Goal: Navigation & Orientation: Find specific page/section

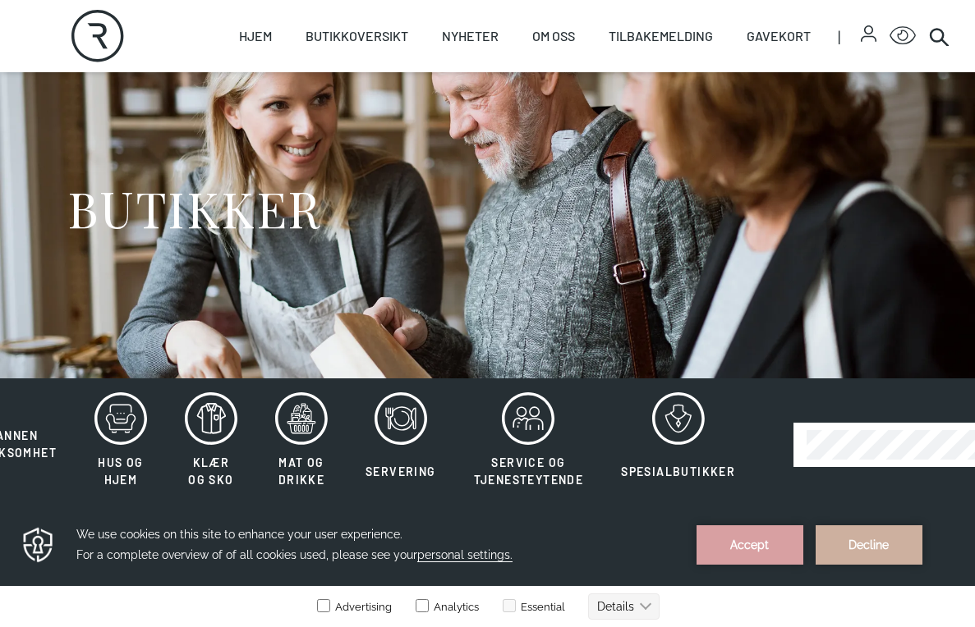
click at [0, 0] on link "Butikker" at bounding box center [0, 0] width 0 height 0
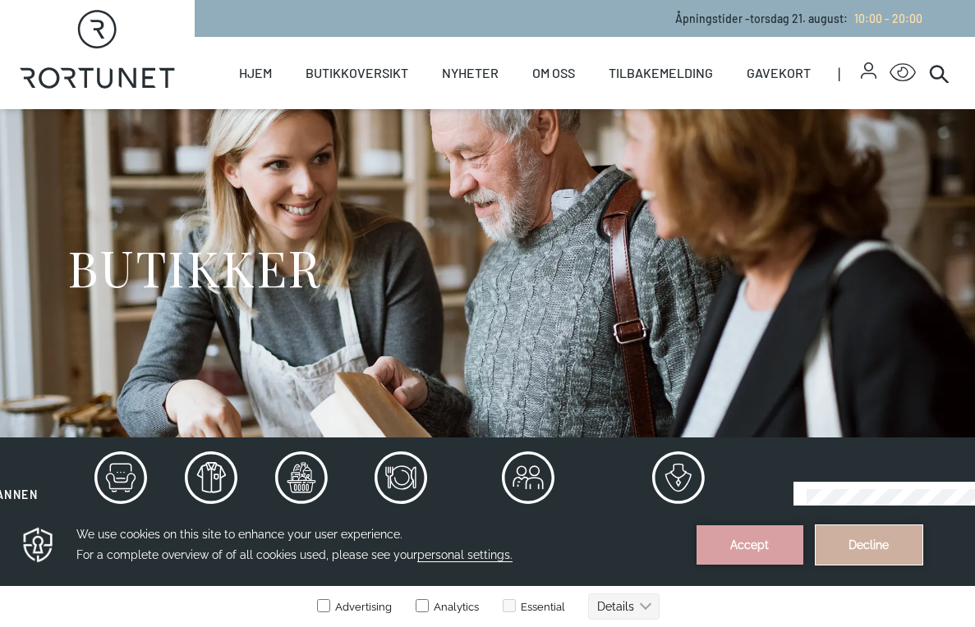
click at [820, 527] on button "Decline" at bounding box center [869, 545] width 107 height 39
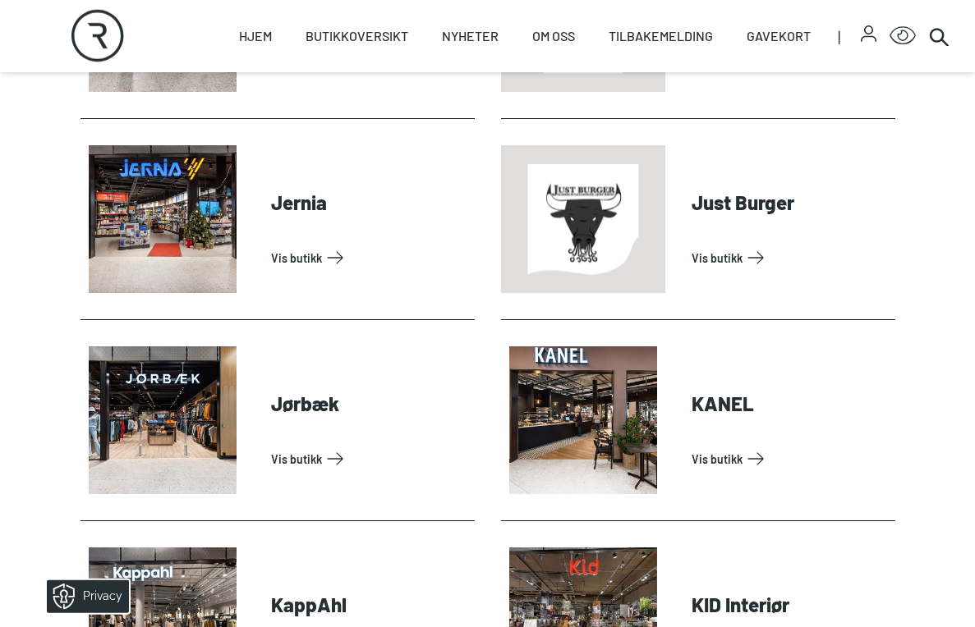
scroll to position [1640, 0]
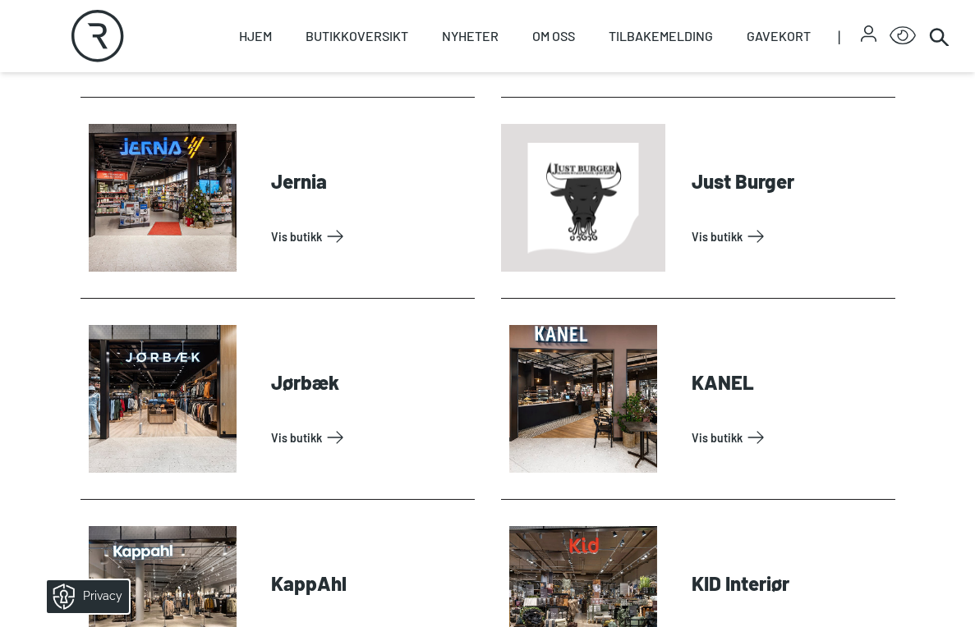
click at [692, 425] on link "Vis butikk" at bounding box center [790, 438] width 197 height 26
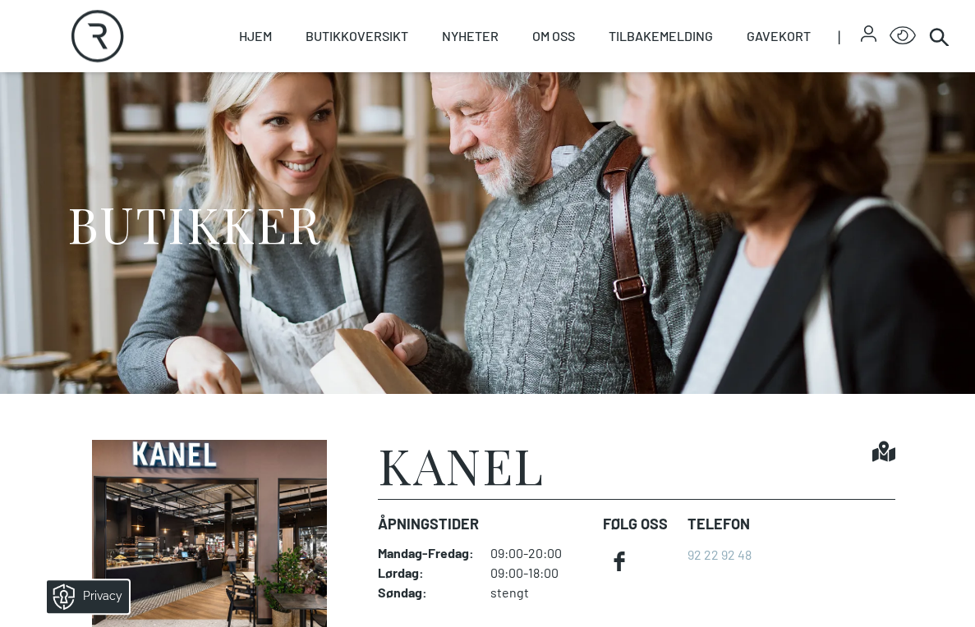
scroll to position [29, 0]
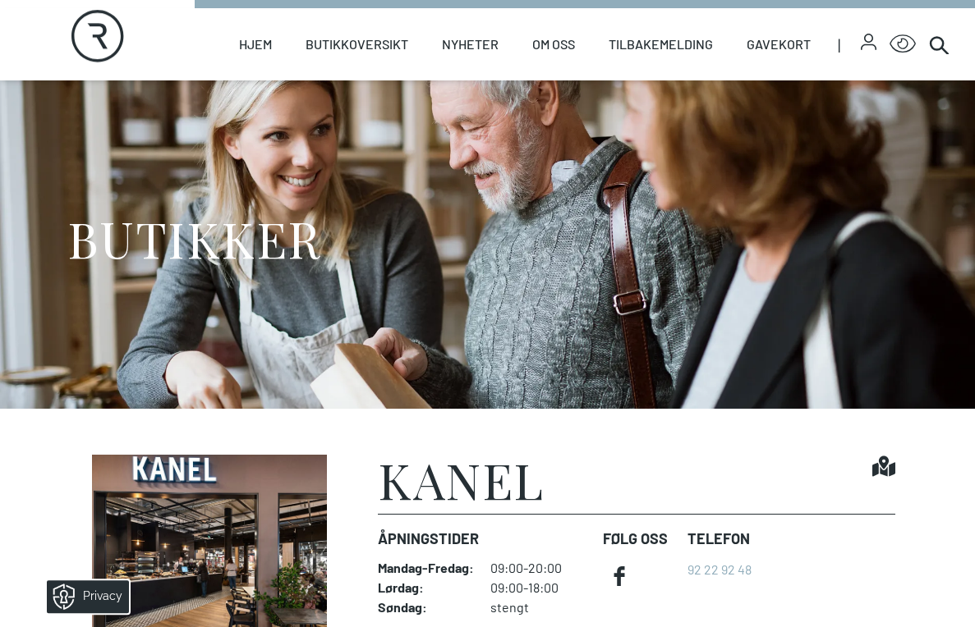
scroll to position [1180, 0]
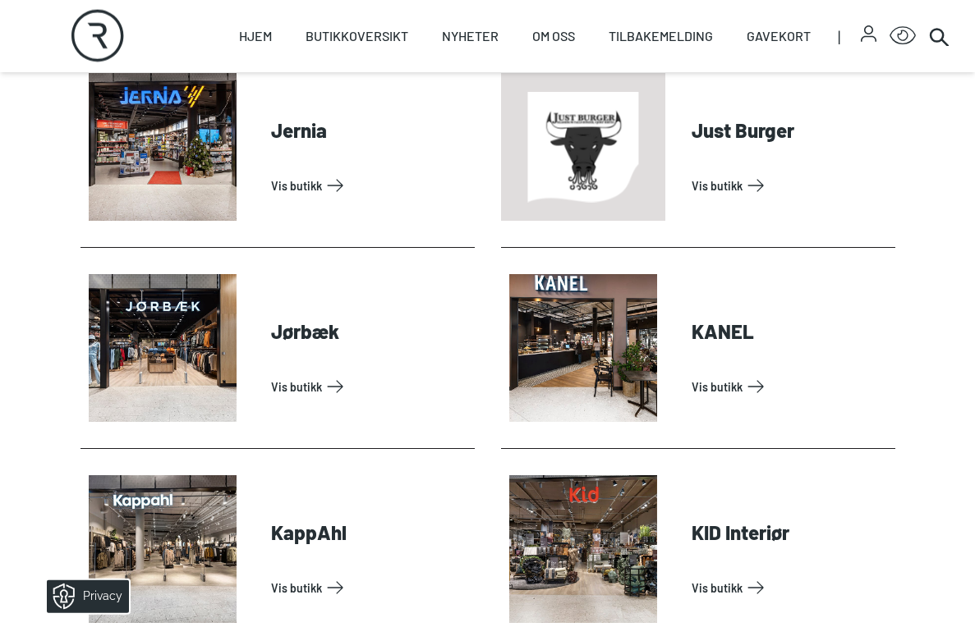
scroll to position [1692, 0]
click at [299, 388] on link "Vis butikk" at bounding box center [369, 386] width 197 height 26
